Goal: Information Seeking & Learning: Learn about a topic

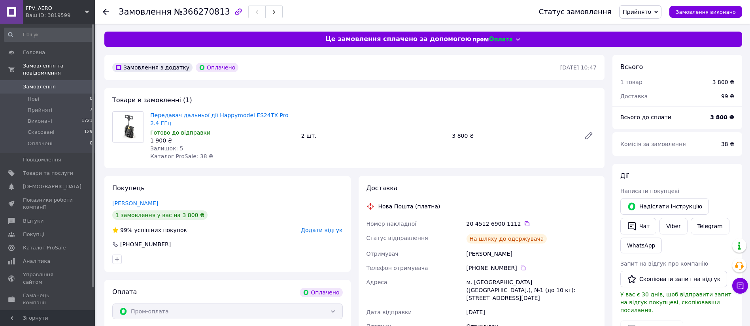
scroll to position [34, 0]
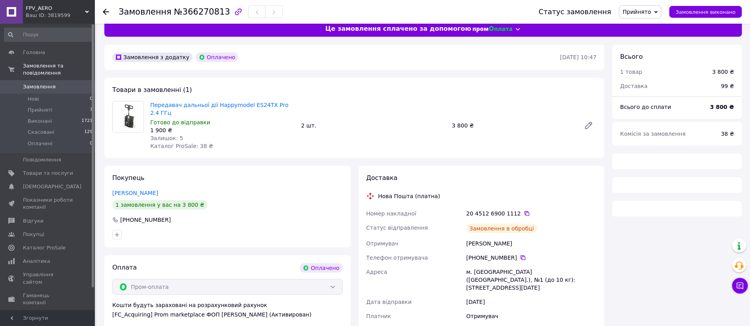
scroll to position [34, 0]
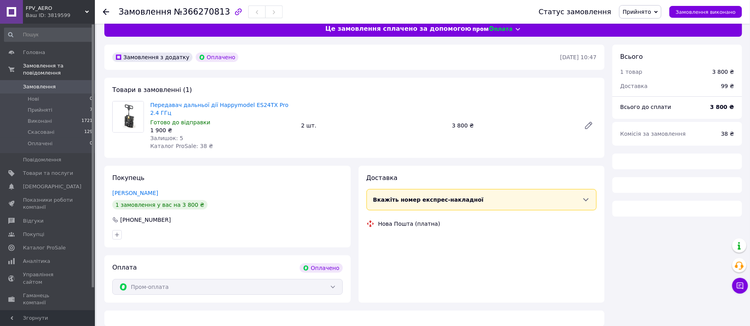
scroll to position [34, 0]
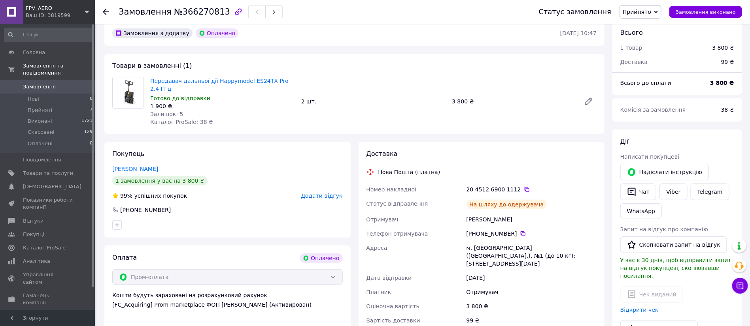
click at [105, 10] on use at bounding box center [106, 12] width 6 height 6
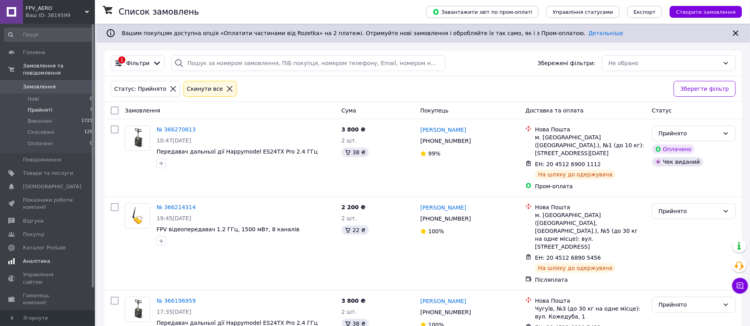
click at [40, 258] on span "Аналітика" at bounding box center [36, 261] width 27 height 7
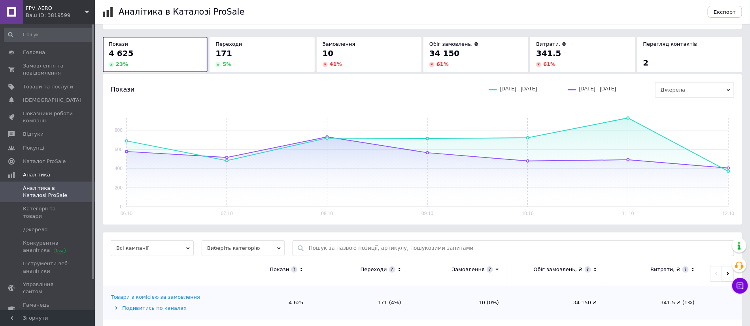
scroll to position [44, 0]
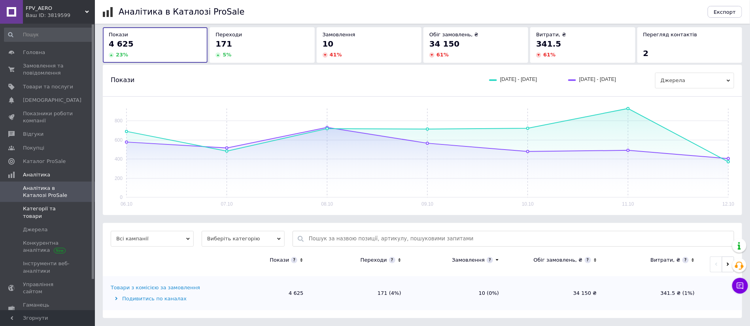
click at [47, 211] on span "Категорії та товари" at bounding box center [48, 212] width 50 height 14
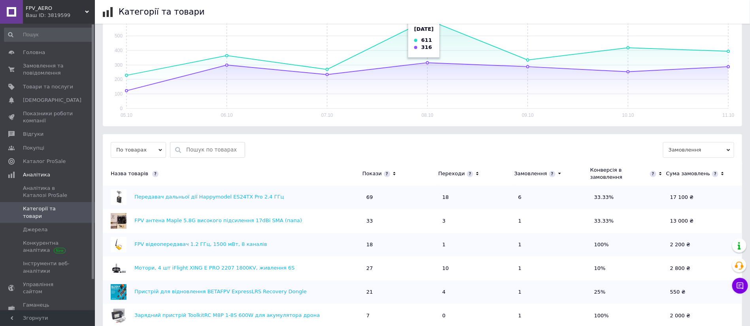
scroll to position [178, 0]
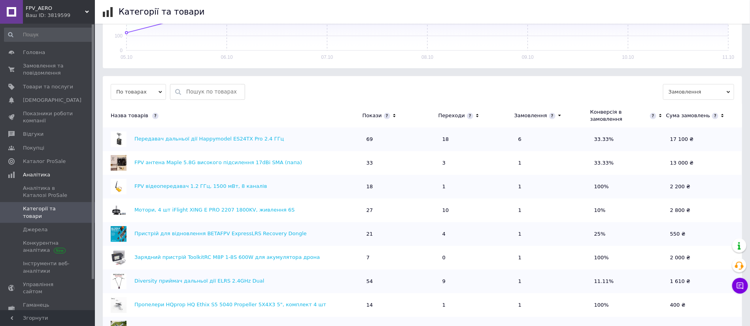
click at [392, 113] on icon at bounding box center [394, 116] width 5 height 7
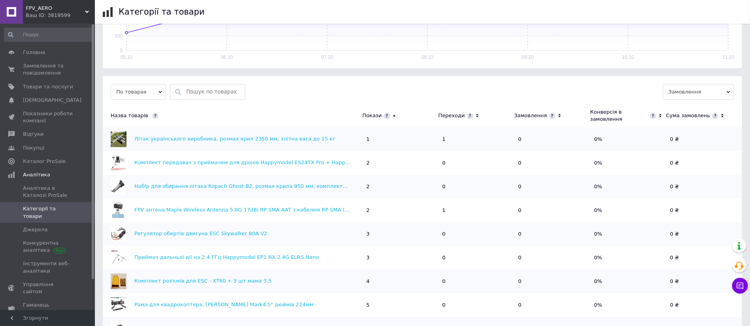
click at [393, 115] on icon at bounding box center [394, 116] width 3 height 2
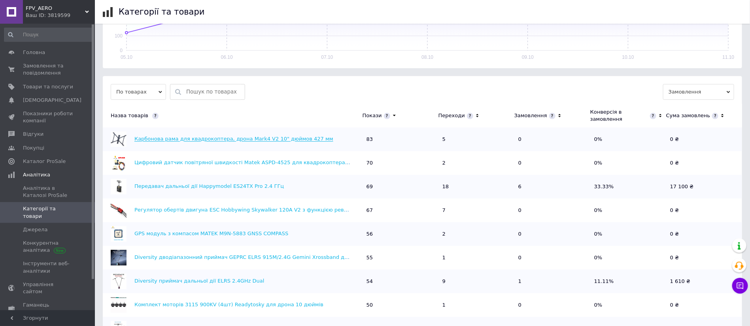
click at [251, 136] on link "Карбонова рама для квадрокоптера, дрона Mark4 V2 10" дюймов 427 мм" at bounding box center [233, 139] width 199 height 6
click at [392, 113] on icon at bounding box center [394, 116] width 5 height 7
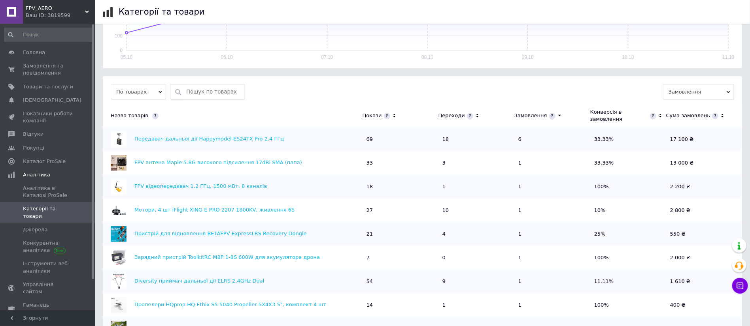
click at [392, 113] on icon at bounding box center [394, 116] width 5 height 7
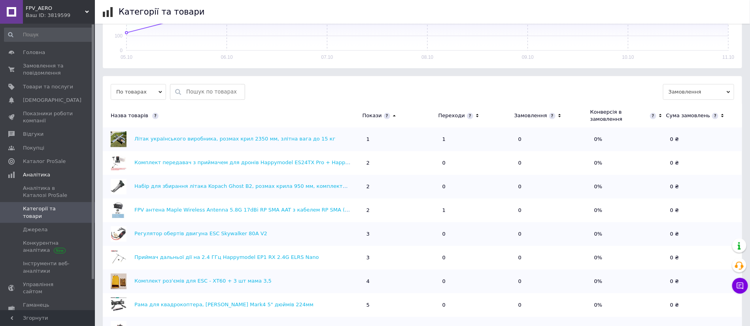
click at [392, 113] on icon at bounding box center [394, 116] width 5 height 7
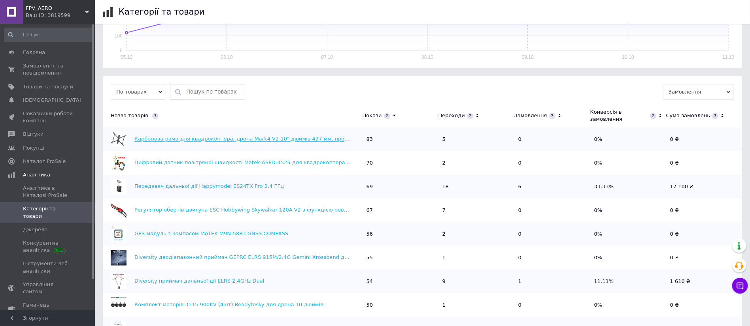
click at [257, 136] on link "Карбонова рама для квадрокоптера, дрона Mark4 V2 10" дюймів 427 мм, промені 7мм…" at bounding box center [276, 139] width 285 height 6
